Goal: Transaction & Acquisition: Purchase product/service

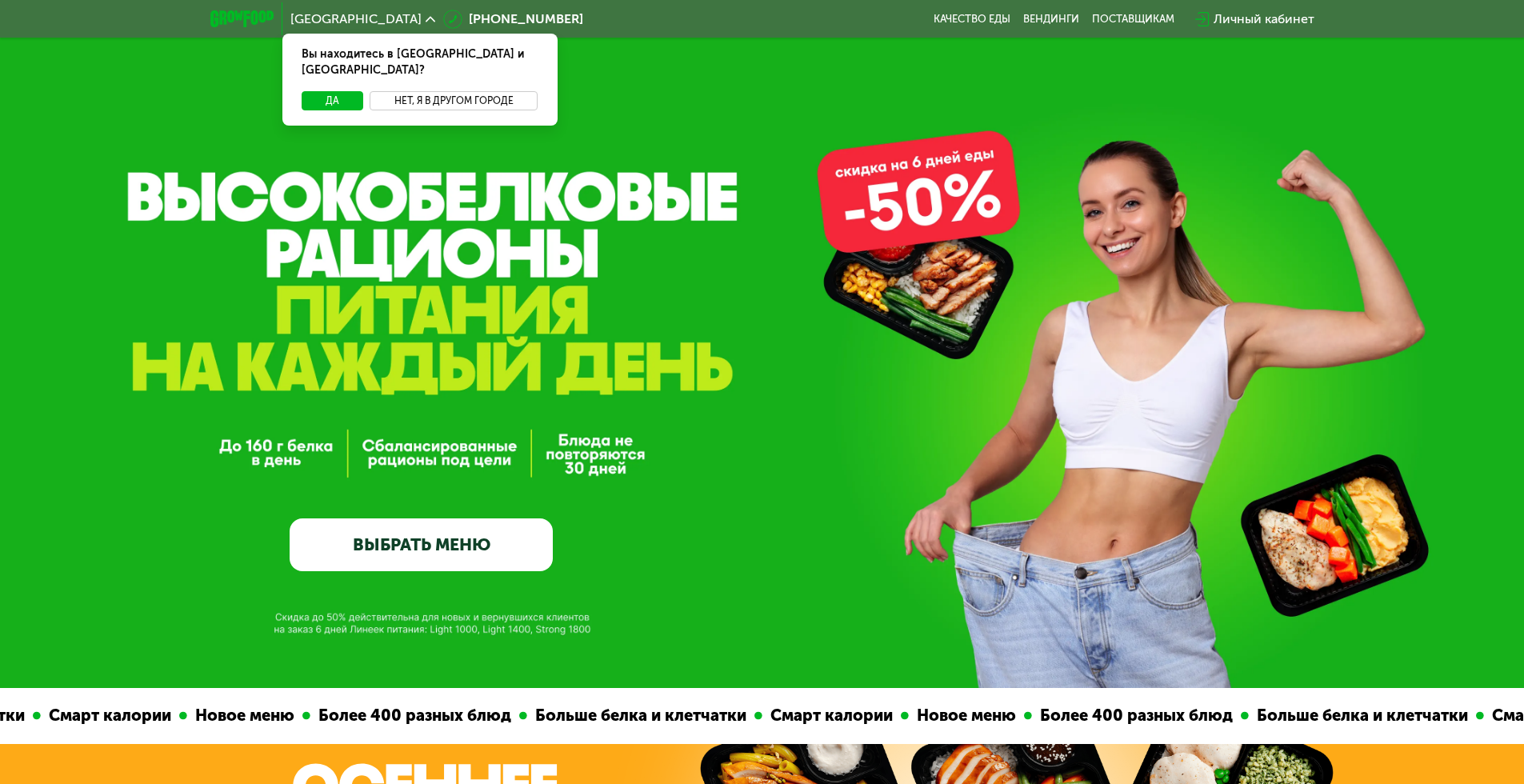
click at [449, 91] on button "Нет, я в другом городе" at bounding box center [454, 101] width 169 height 20
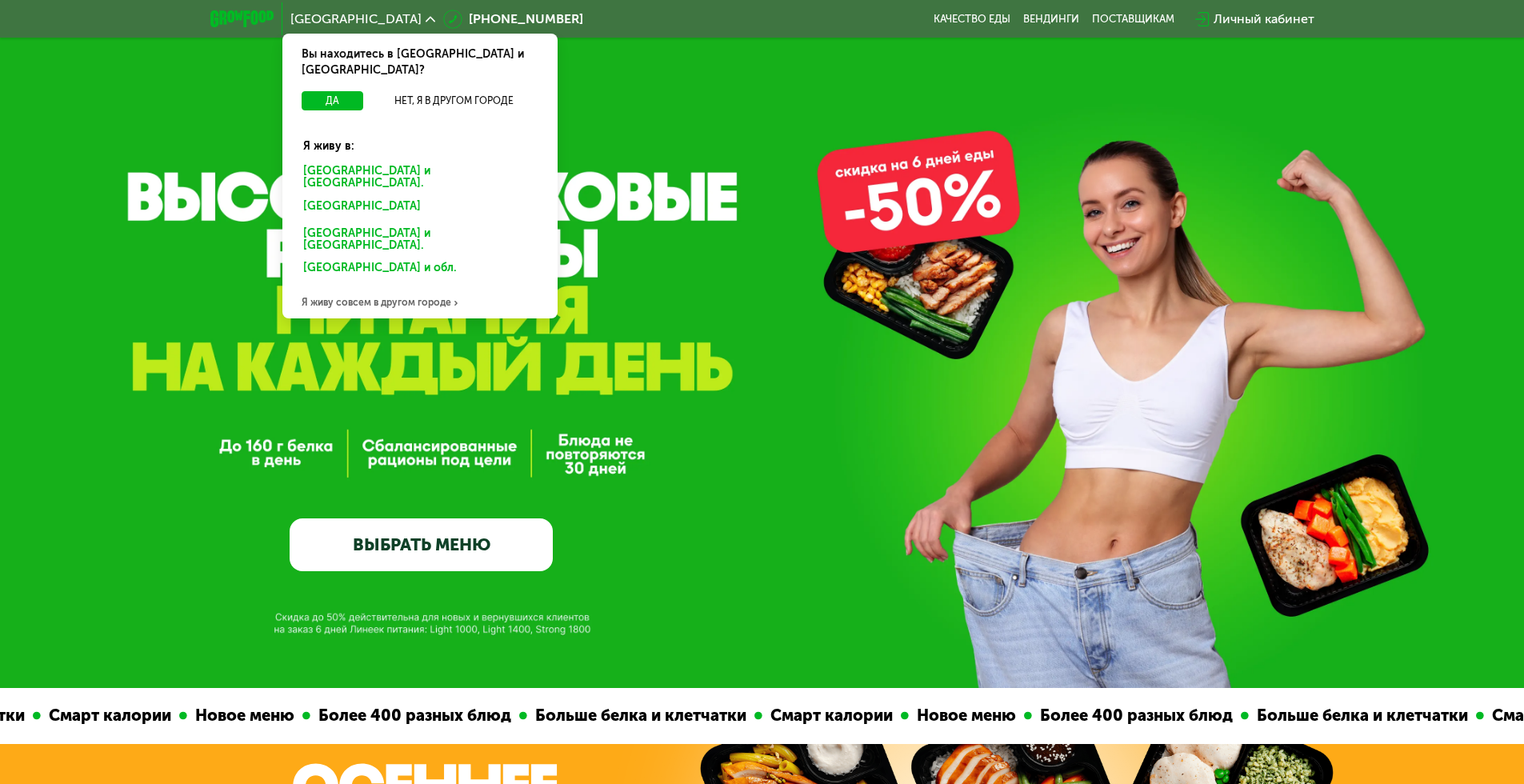
click at [415, 161] on div "[GEOGRAPHIC_DATA] и [GEOGRAPHIC_DATA]." at bounding box center [419, 178] width 256 height 34
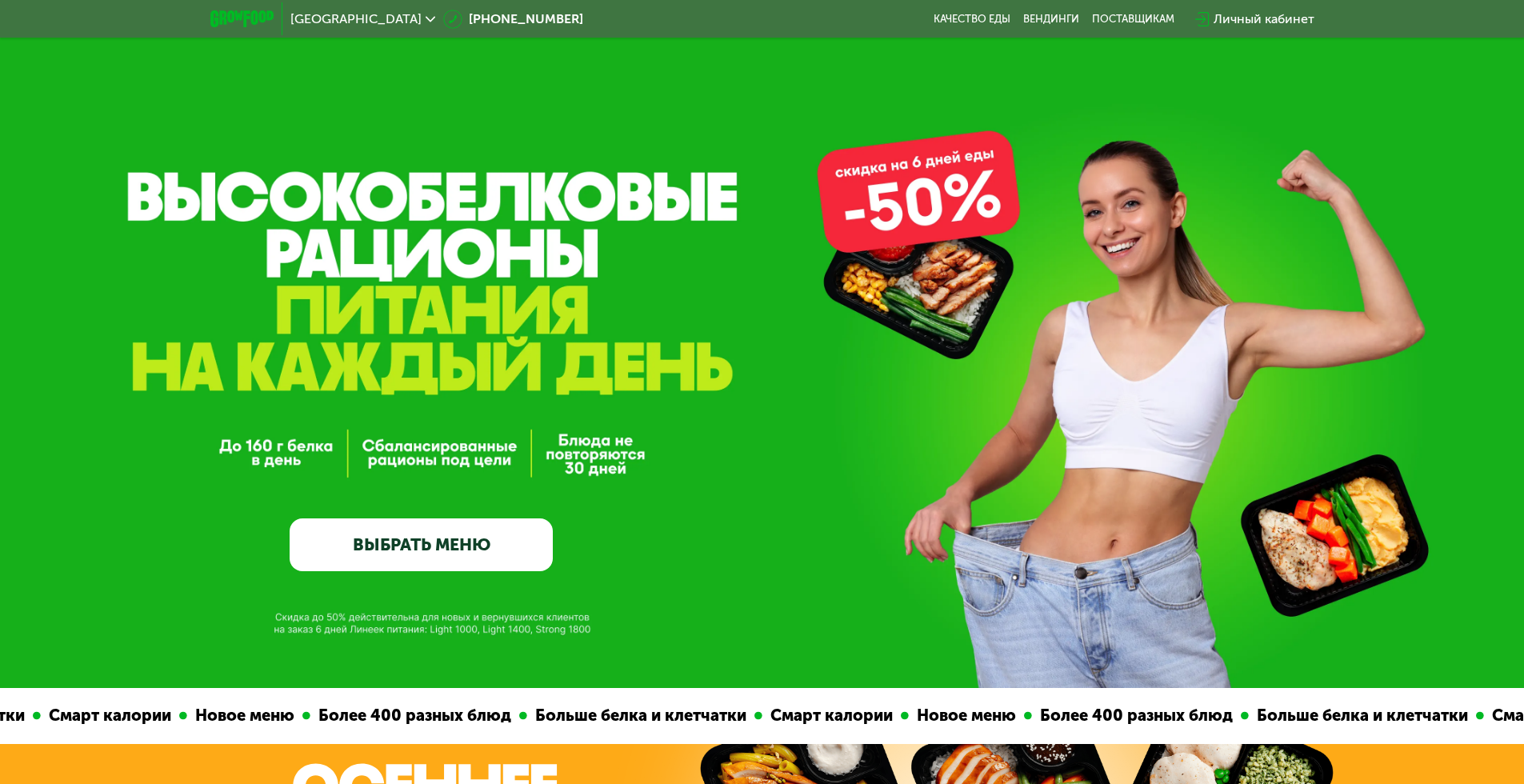
click at [462, 560] on link "ВЫБРАТЬ МЕНЮ" at bounding box center [421, 545] width 264 height 53
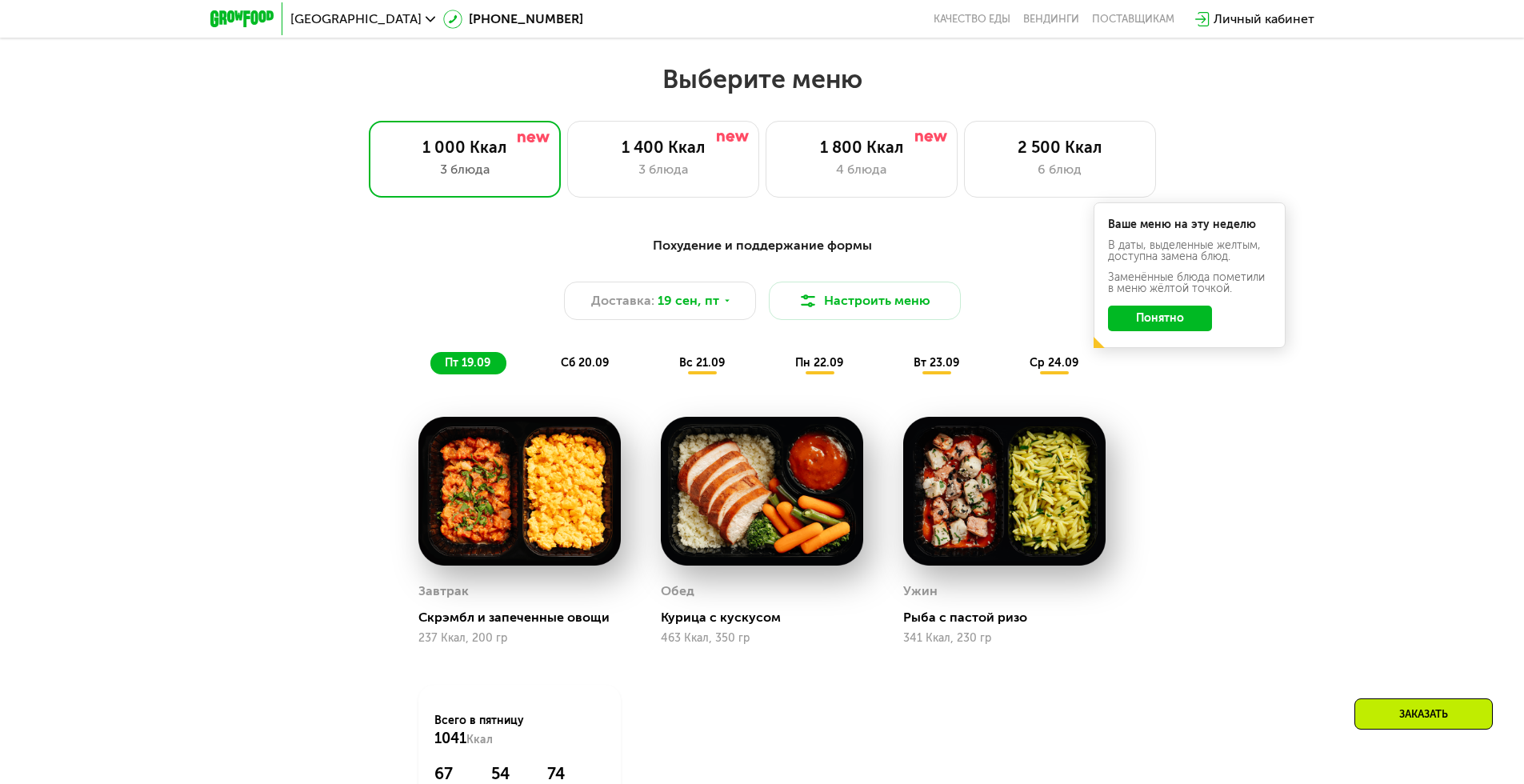
scroll to position [1325, 0]
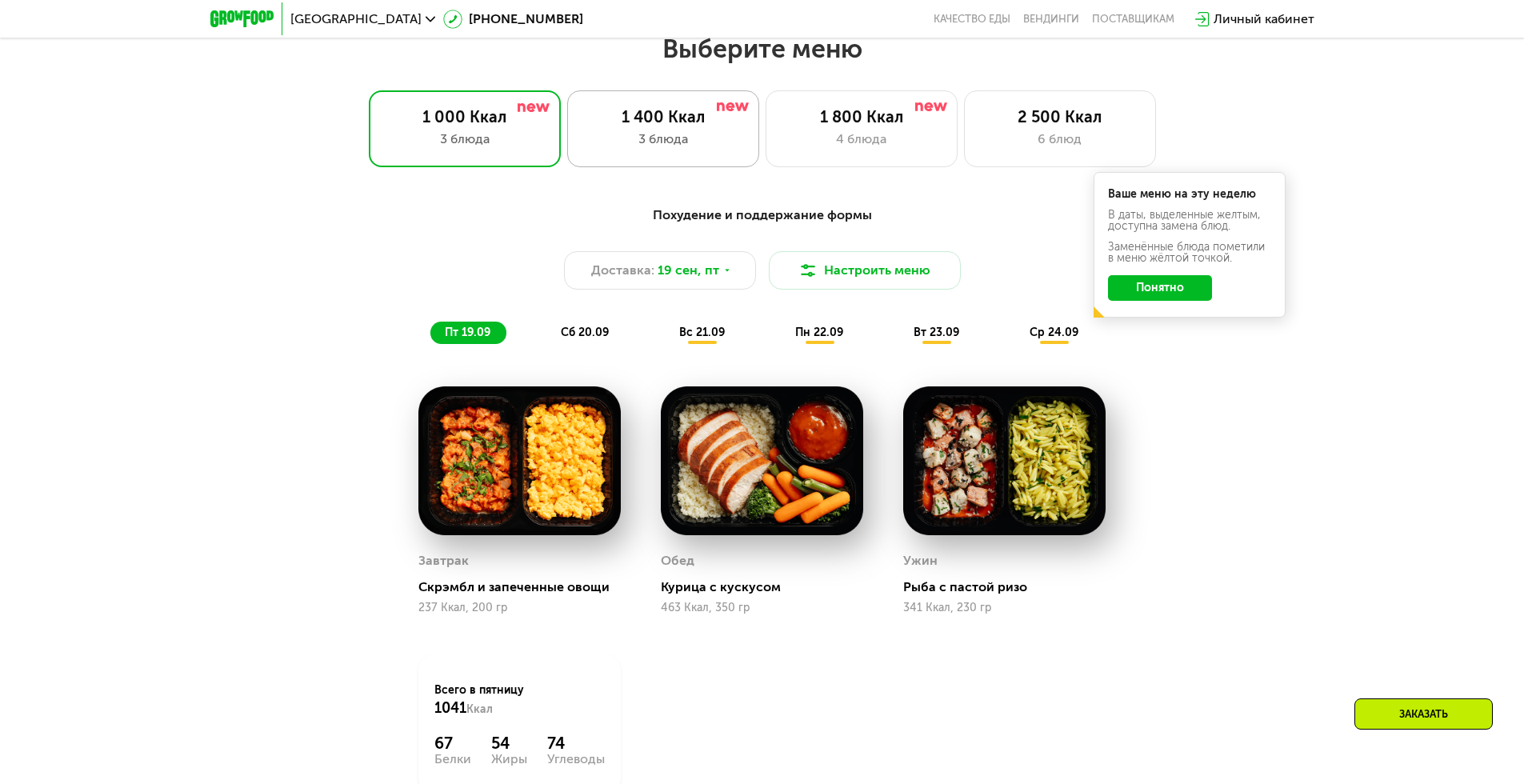
click at [714, 155] on div "1 400 Ккал 3 блюда" at bounding box center [663, 128] width 192 height 76
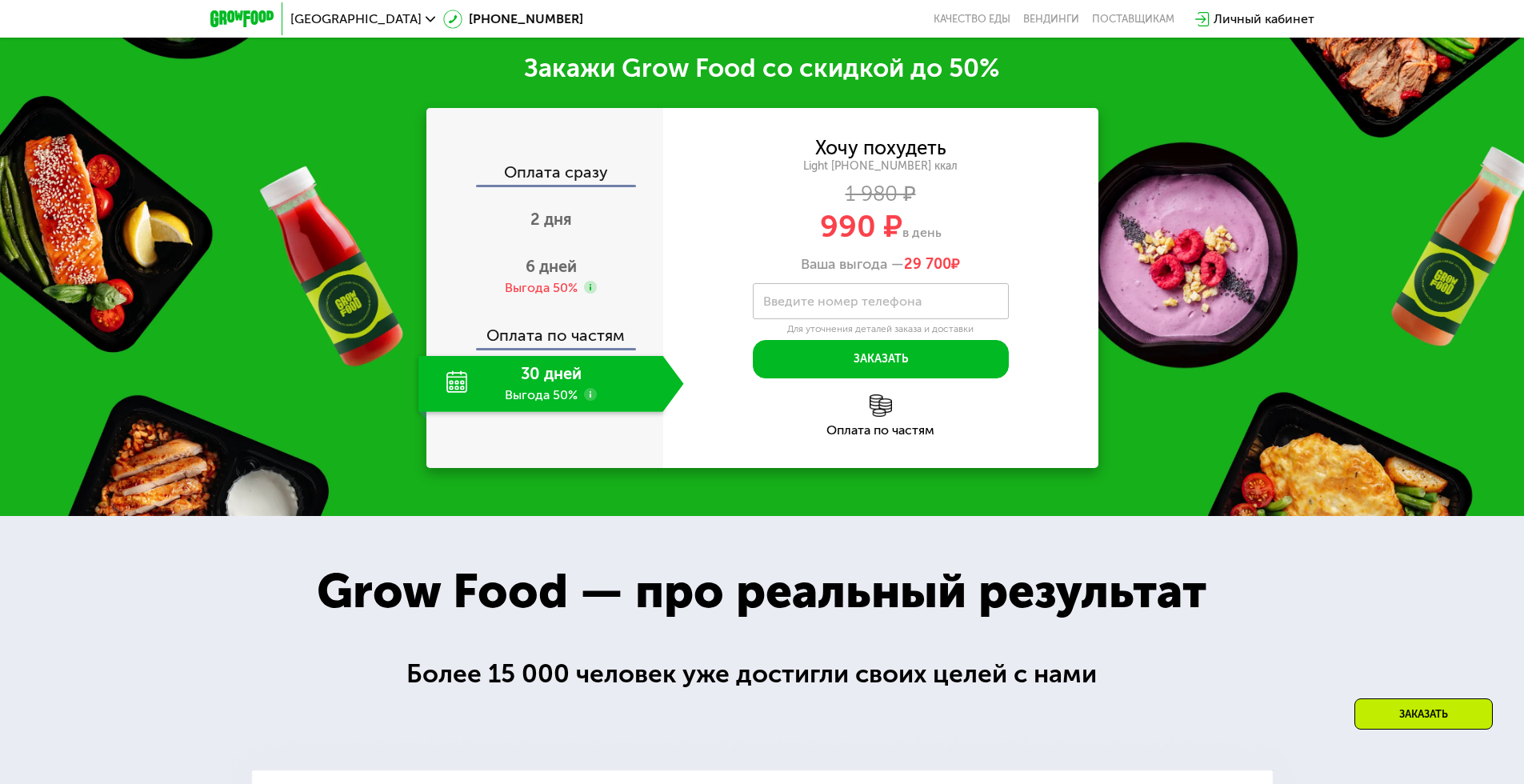
scroll to position [2093, 0]
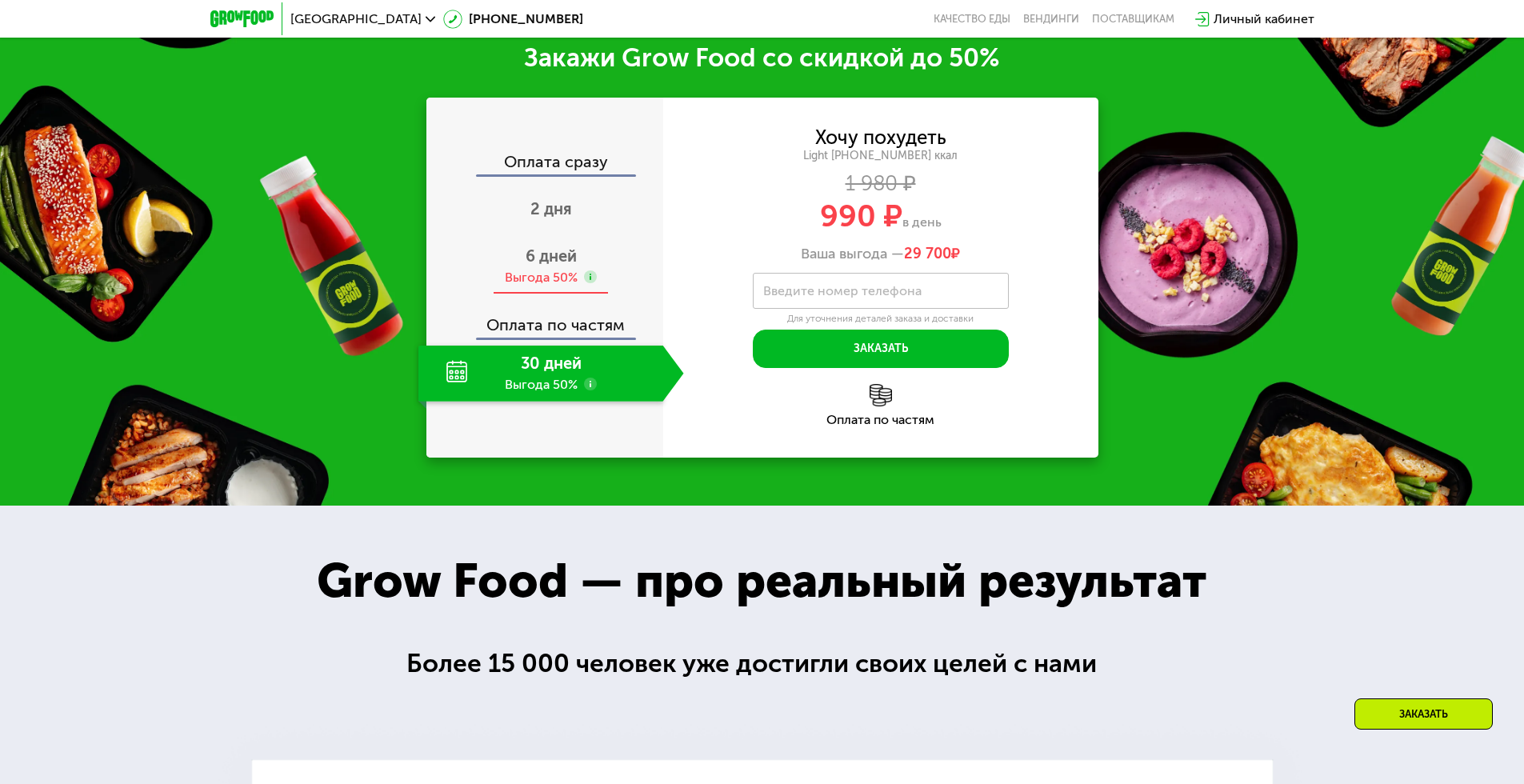
click at [538, 265] on span "6 дней" at bounding box center [551, 256] width 51 height 20
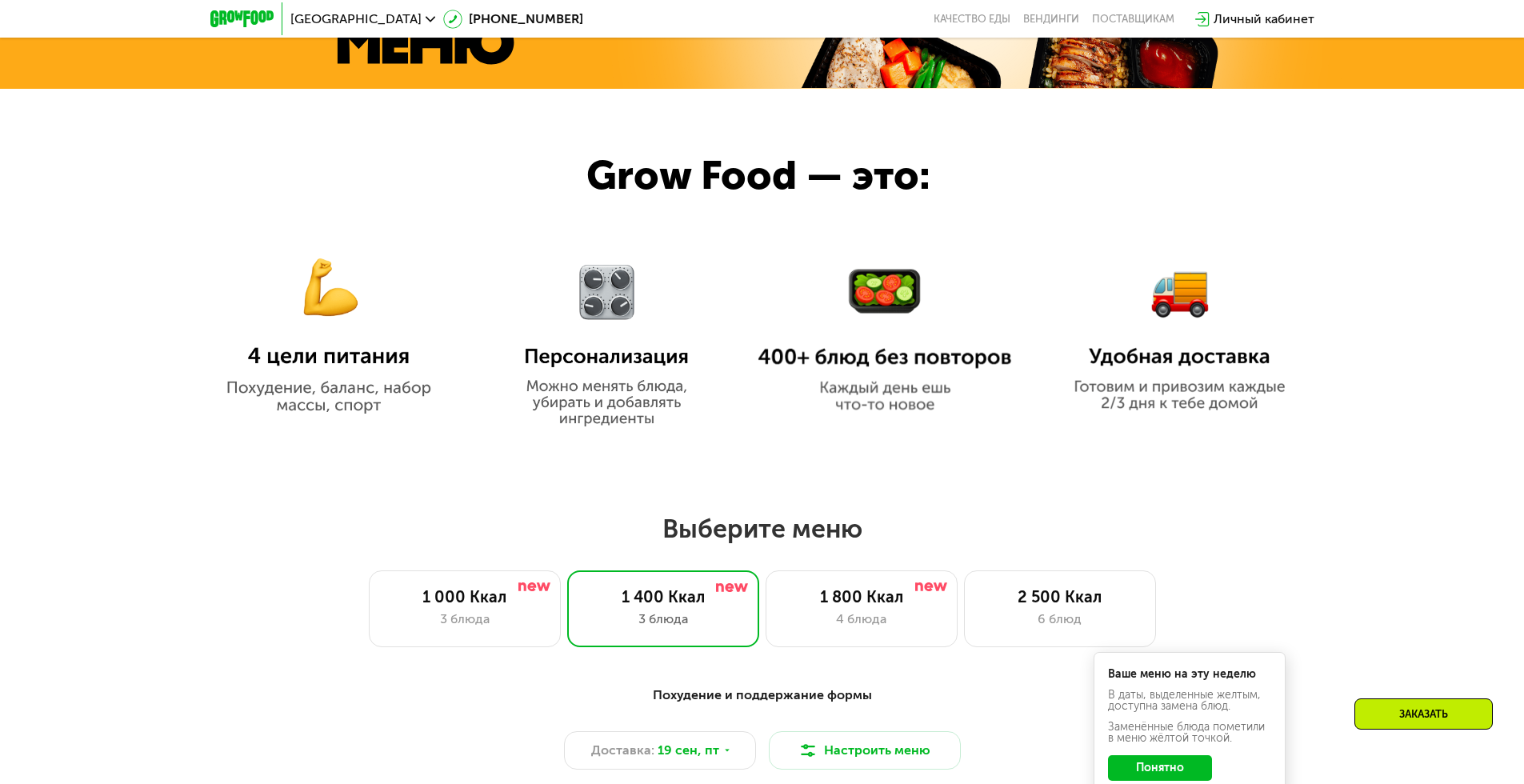
scroll to position [269, 0]
